Goal: Check status

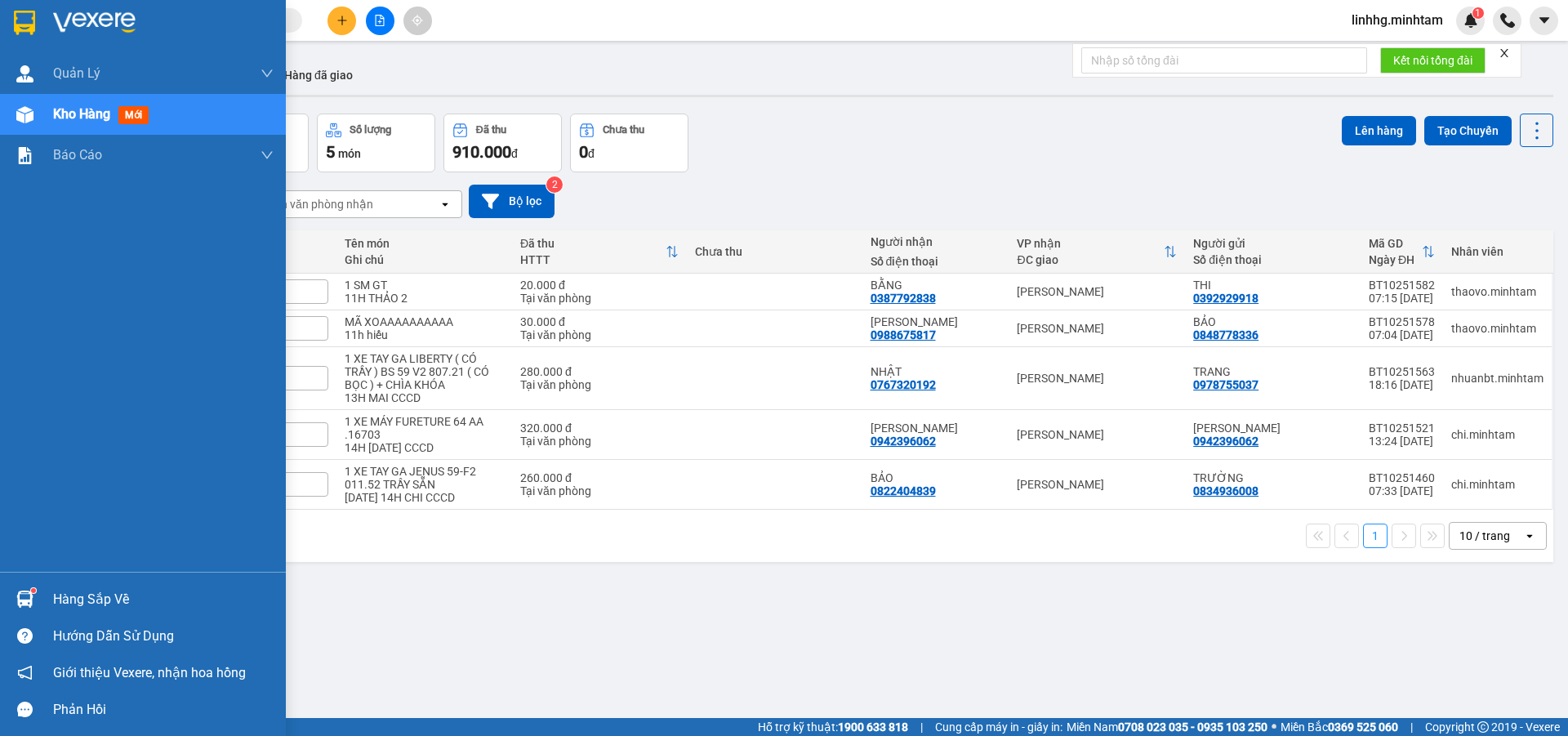
click at [34, 598] on div at bounding box center [24, 599] width 29 height 29
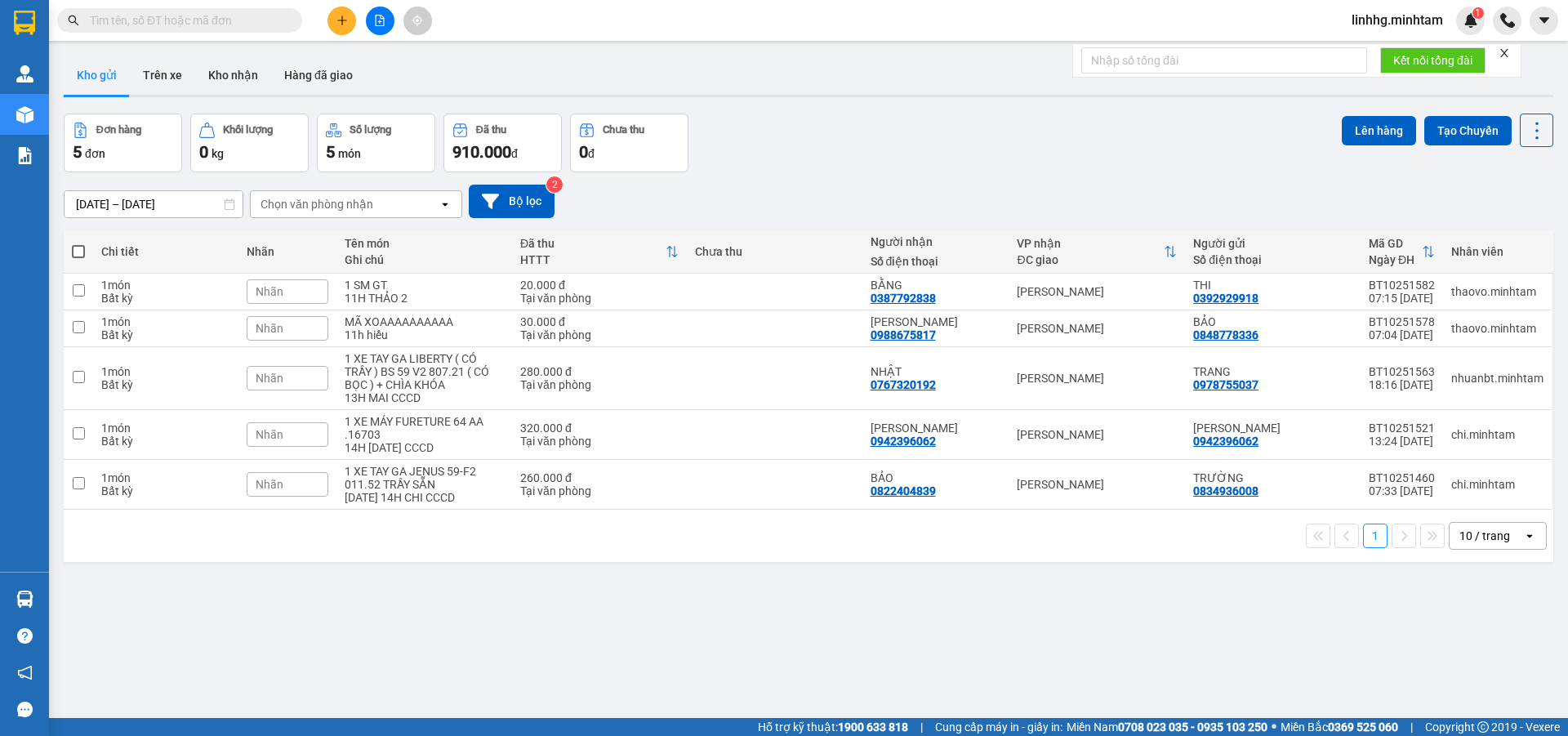
click at [891, 646] on section "Kết quả tìm kiếm ( 0 ) Bộ lọc No Data linhhg.minhtam 1 Quản Lý Quản lý giao nhậ…" at bounding box center [784, 368] width 1568 height 736
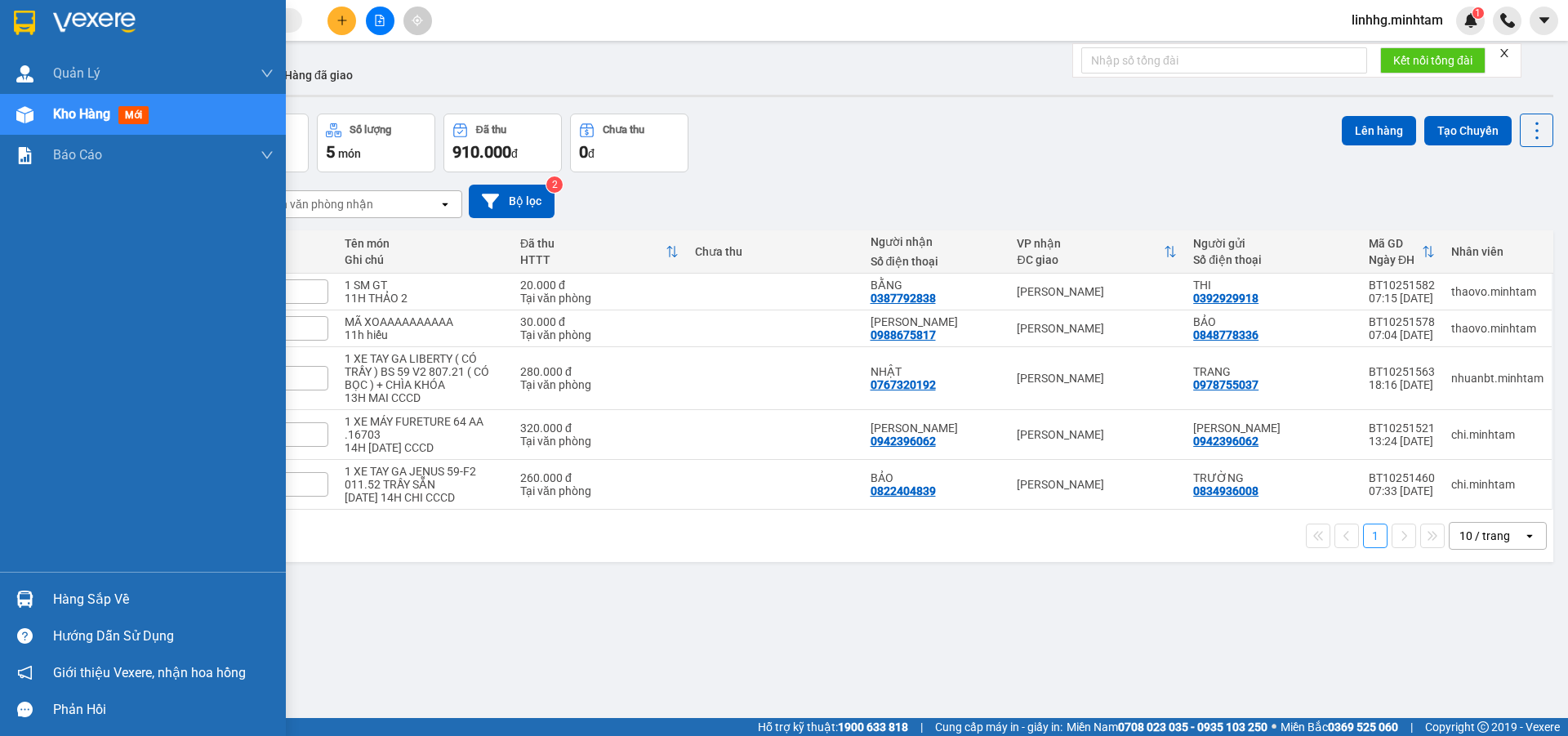
click at [26, 590] on div at bounding box center [24, 599] width 29 height 29
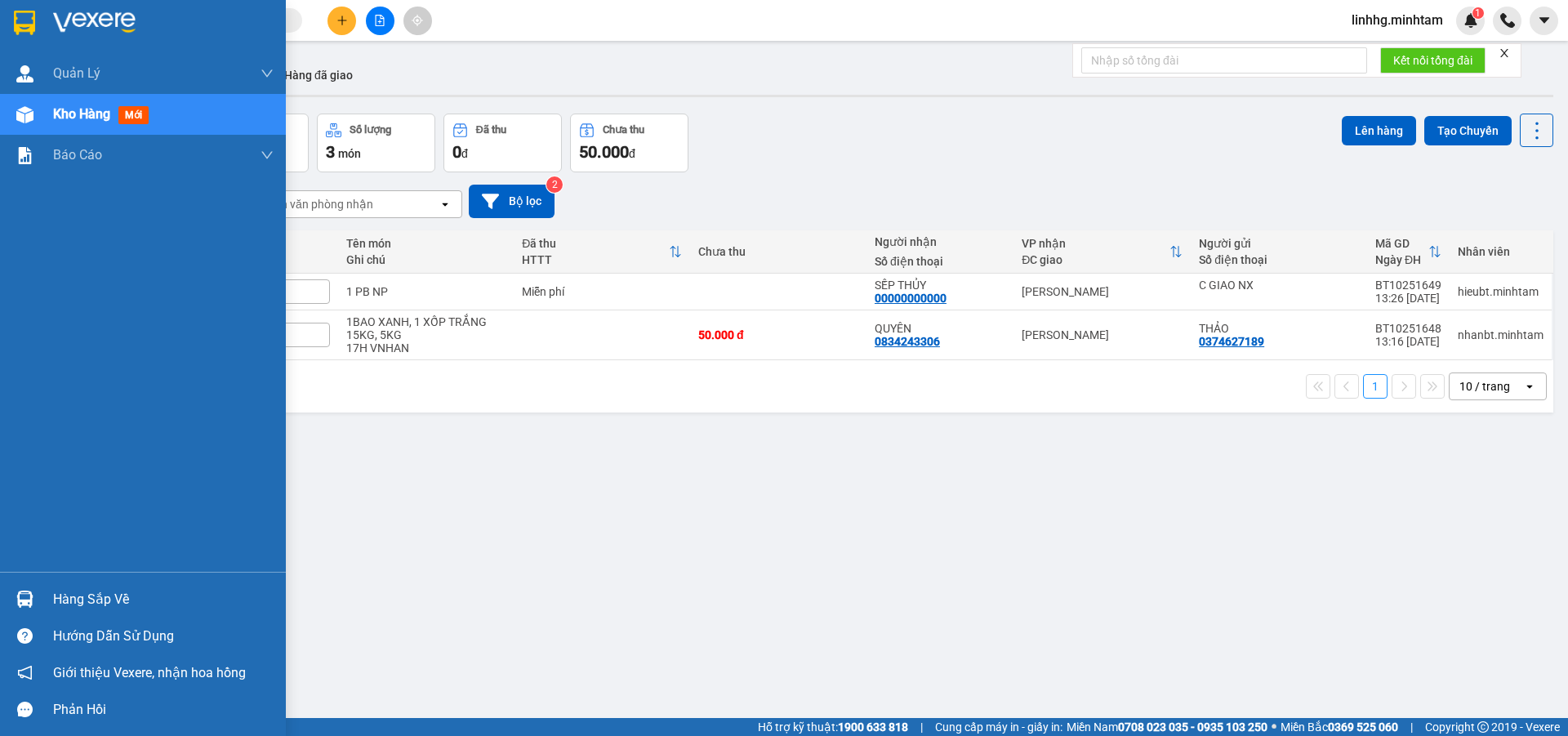
click at [37, 603] on div at bounding box center [24, 599] width 29 height 29
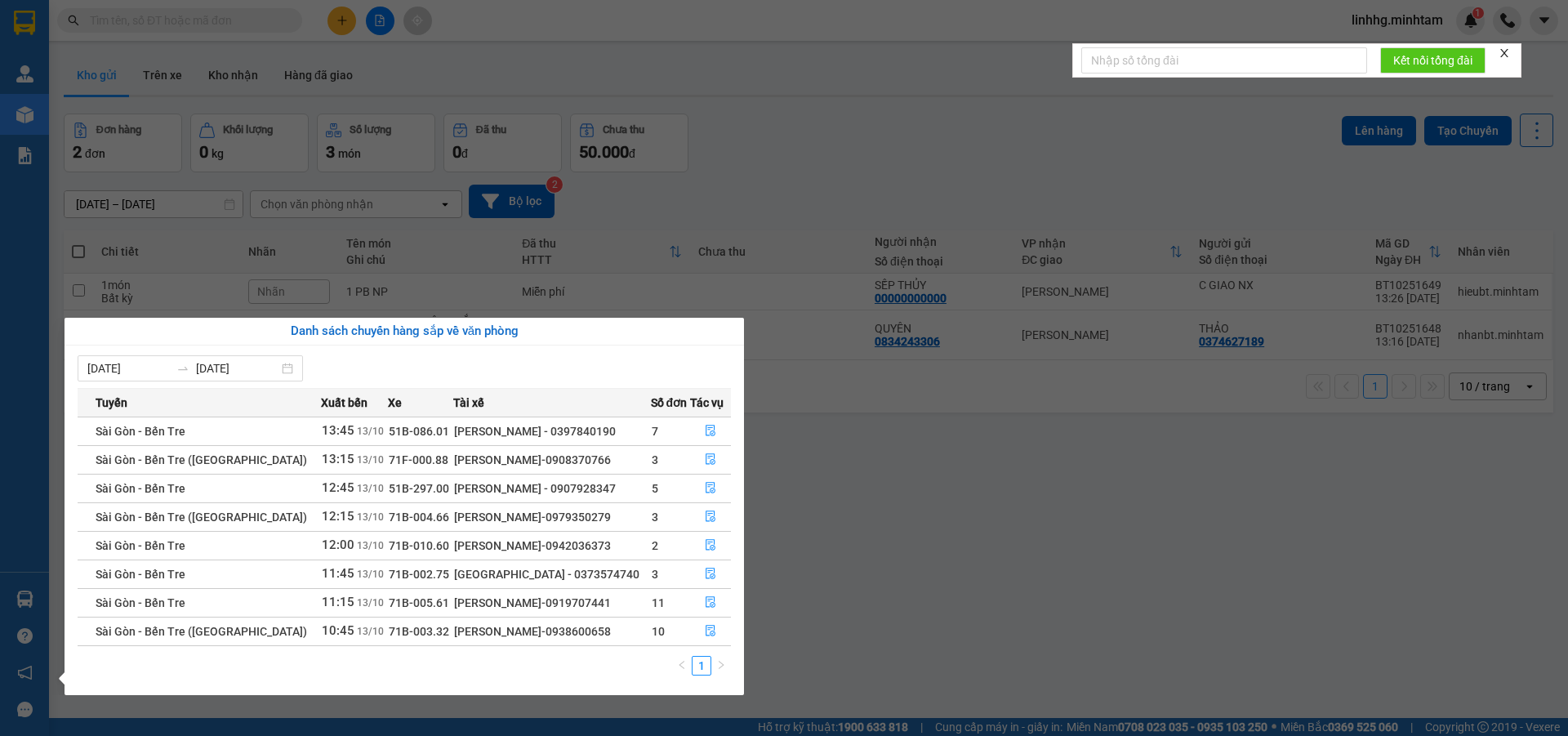
drag, startPoint x: 923, startPoint y: 622, endPoint x: 797, endPoint y: 620, distance: 126.0
click at [923, 621] on section "Kết quả tìm kiếm ( 0 ) Bộ lọc No Data linhhg.minhtam 1 Quản [PERSON_NAME] lý gi…" at bounding box center [784, 368] width 1568 height 736
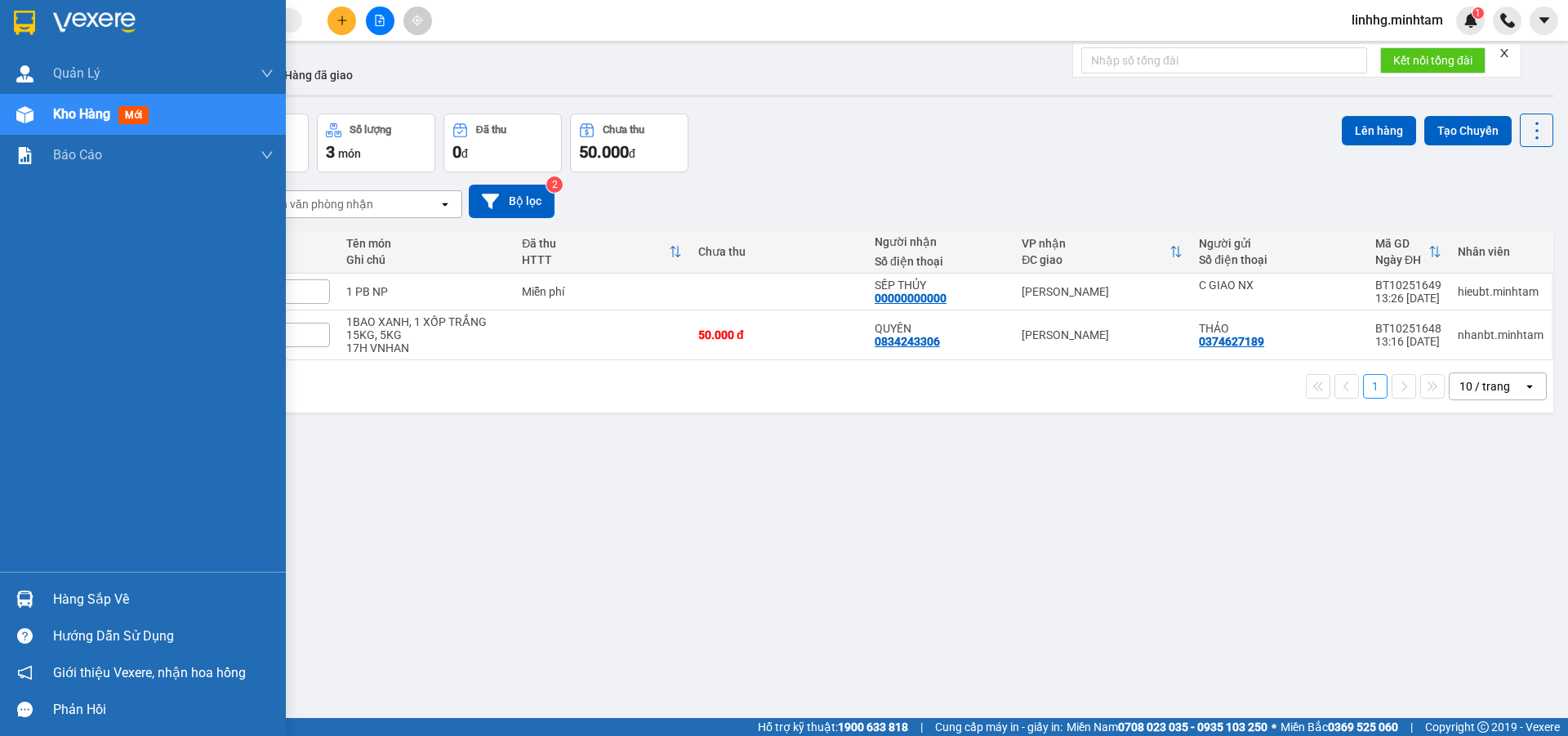
click at [64, 595] on div "Hàng sắp về" at bounding box center [163, 599] width 221 height 24
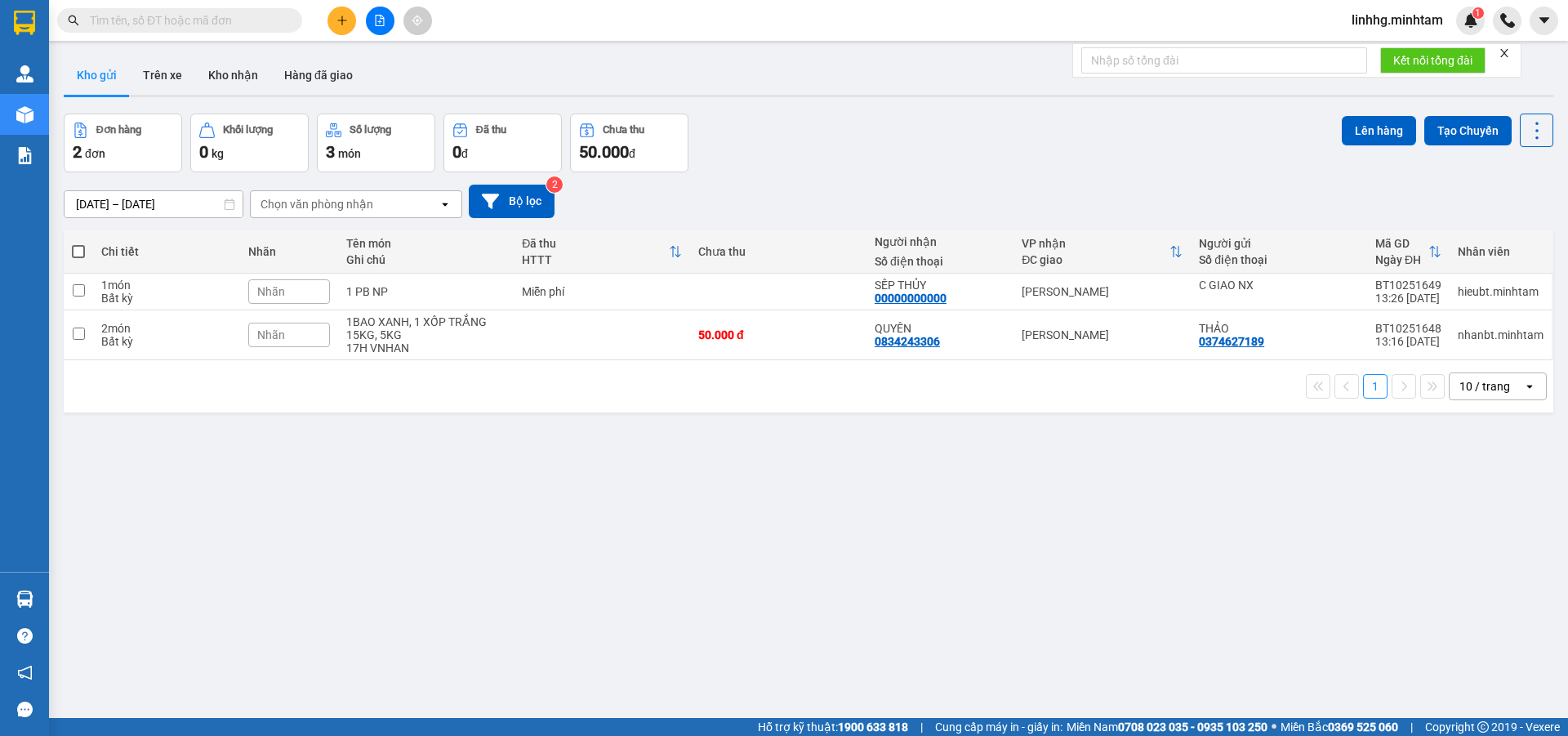
click at [1067, 558] on section "Kết quả tìm kiếm ( 0 ) Bộ lọc No Data linhhg.minhtam 1 Quản [PERSON_NAME] lý gi…" at bounding box center [784, 368] width 1568 height 736
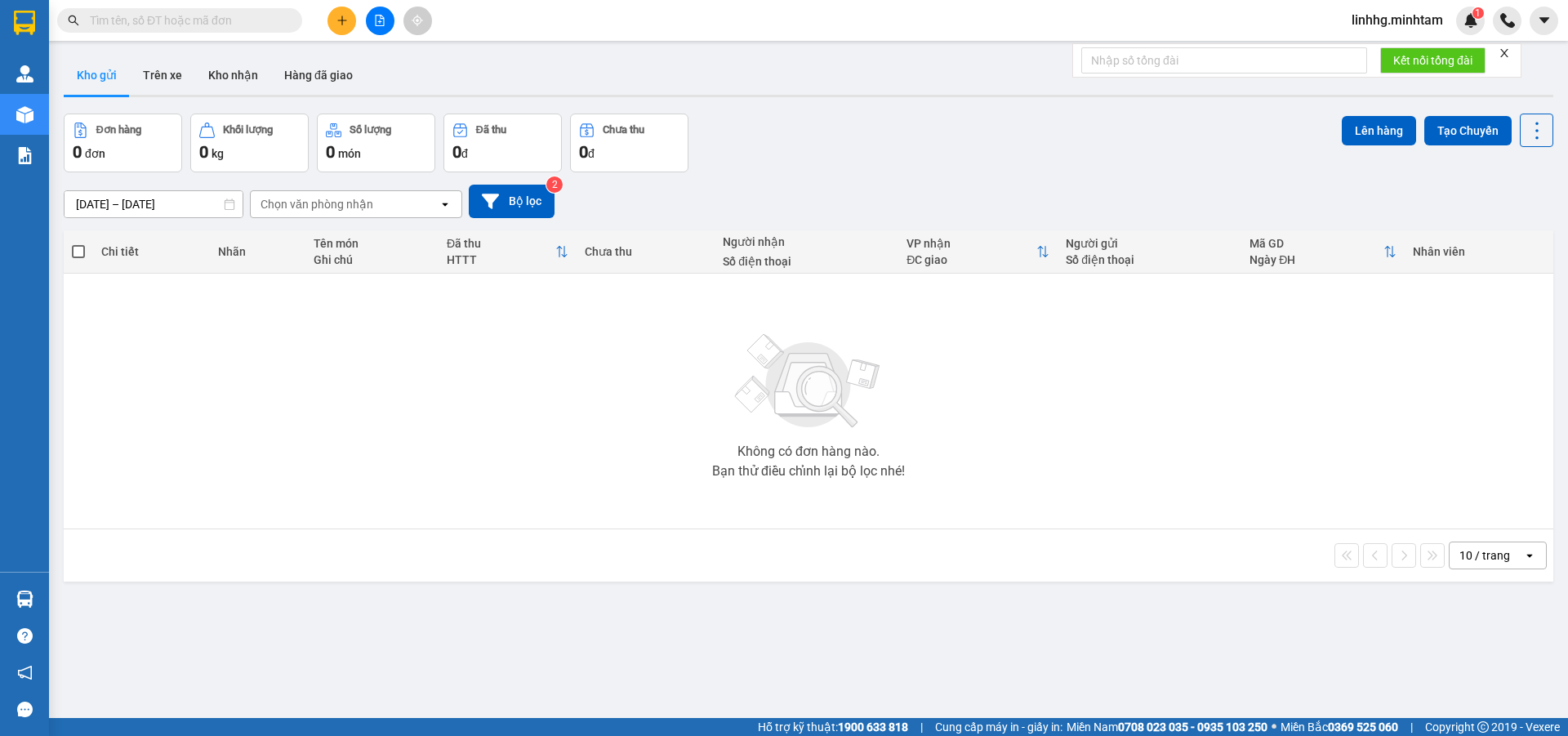
drag, startPoint x: 491, startPoint y: 619, endPoint x: 1179, endPoint y: 606, distance: 688.1
click at [1177, 623] on div "ver 1.8.146 Kho gửi Trên xe Kho nhận Hàng đã giao Đơn hàng 0 đơn Khối lượng 0 k…" at bounding box center [808, 417] width 1503 height 736
